Goal: Task Accomplishment & Management: Complete application form

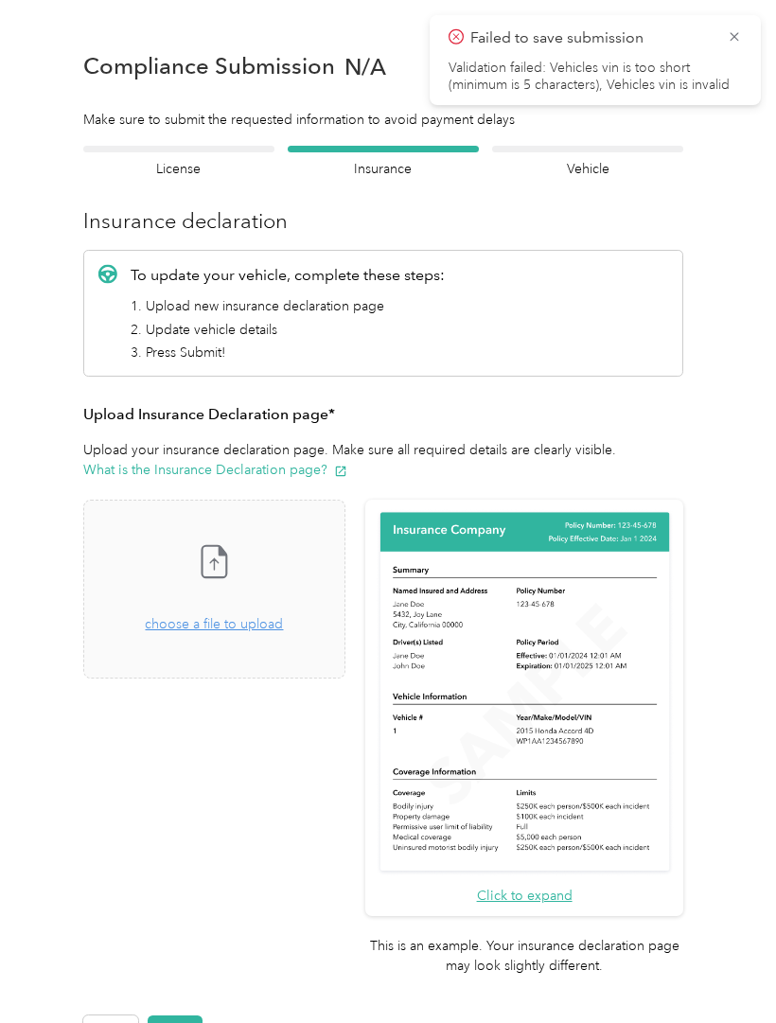
scroll to position [24, 0]
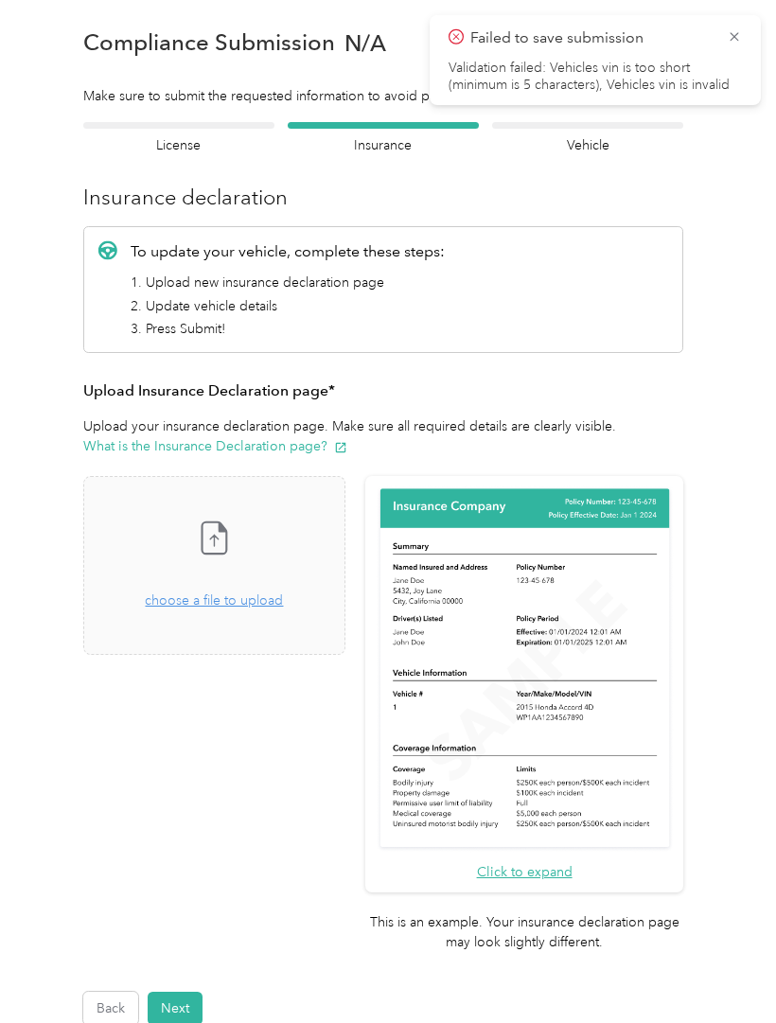
click at [283, 602] on span "choose a file to upload" at bounding box center [214, 600] width 138 height 16
click at [222, 604] on span "choose a file to upload" at bounding box center [214, 600] width 138 height 16
click at [283, 599] on span "choose a file to upload" at bounding box center [214, 600] width 138 height 16
click at [271, 608] on div "Drag and drop your file here, or choose a file to upload" at bounding box center [214, 590] width 138 height 42
click at [283, 608] on div "Drag and drop your file here, or choose a file to upload" at bounding box center [214, 590] width 138 height 42
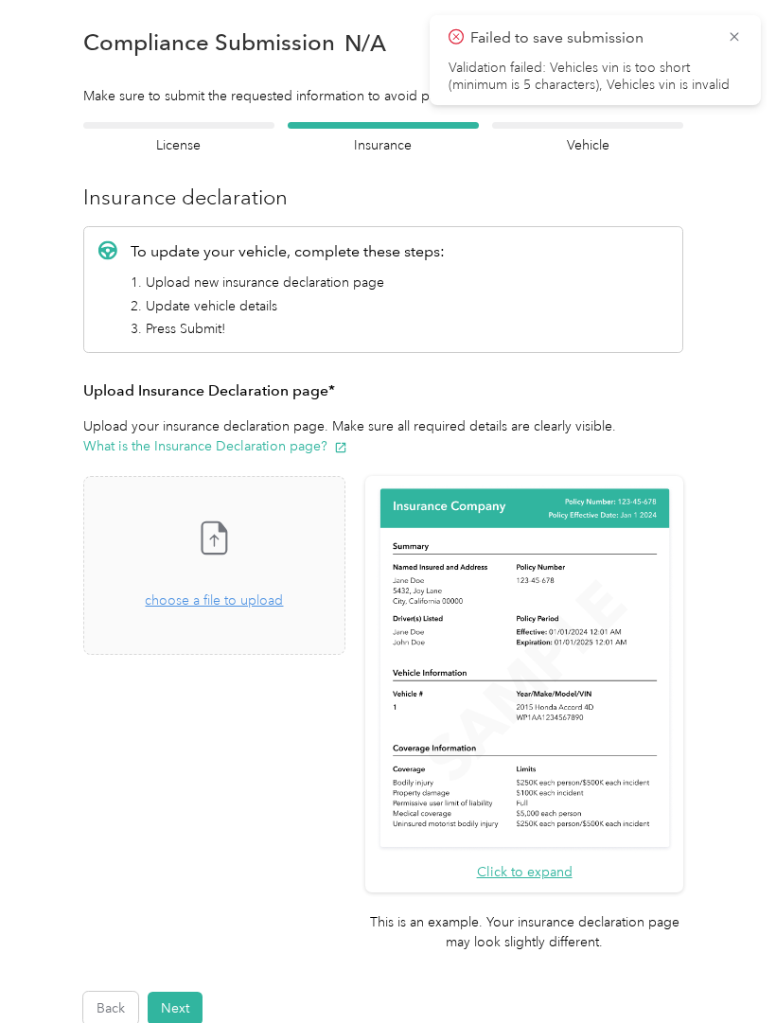
click at [271, 537] on div "Take a photo or choose a photo from your library Drag and drop your file here, …" at bounding box center [214, 565] width 230 height 147
click at [275, 529] on div "Take a photo or choose a photo from your library Drag and drop your file here, …" at bounding box center [214, 565] width 230 height 147
click at [727, 31] on icon at bounding box center [734, 36] width 15 height 17
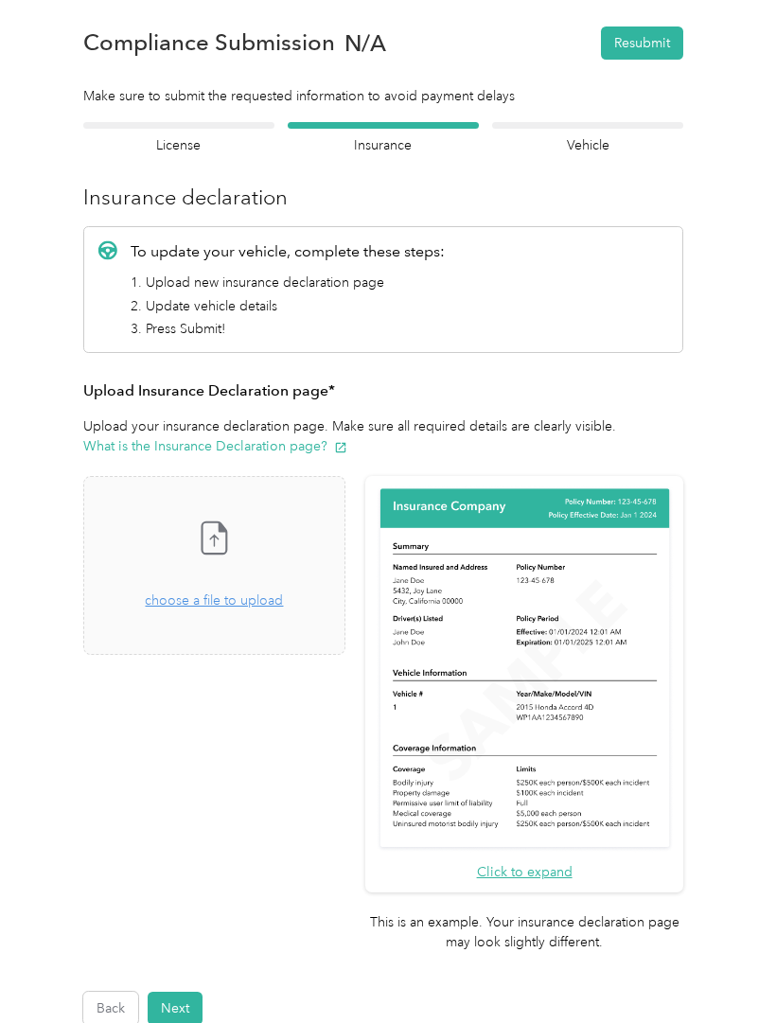
click at [283, 587] on div "Drag and drop your file here, or choose a file to upload" at bounding box center [214, 590] width 138 height 42
click at [233, 610] on div "Take a photo or choose a photo from your library Drag and drop your file here, …" at bounding box center [214, 565] width 230 height 147
